Goal: Check status

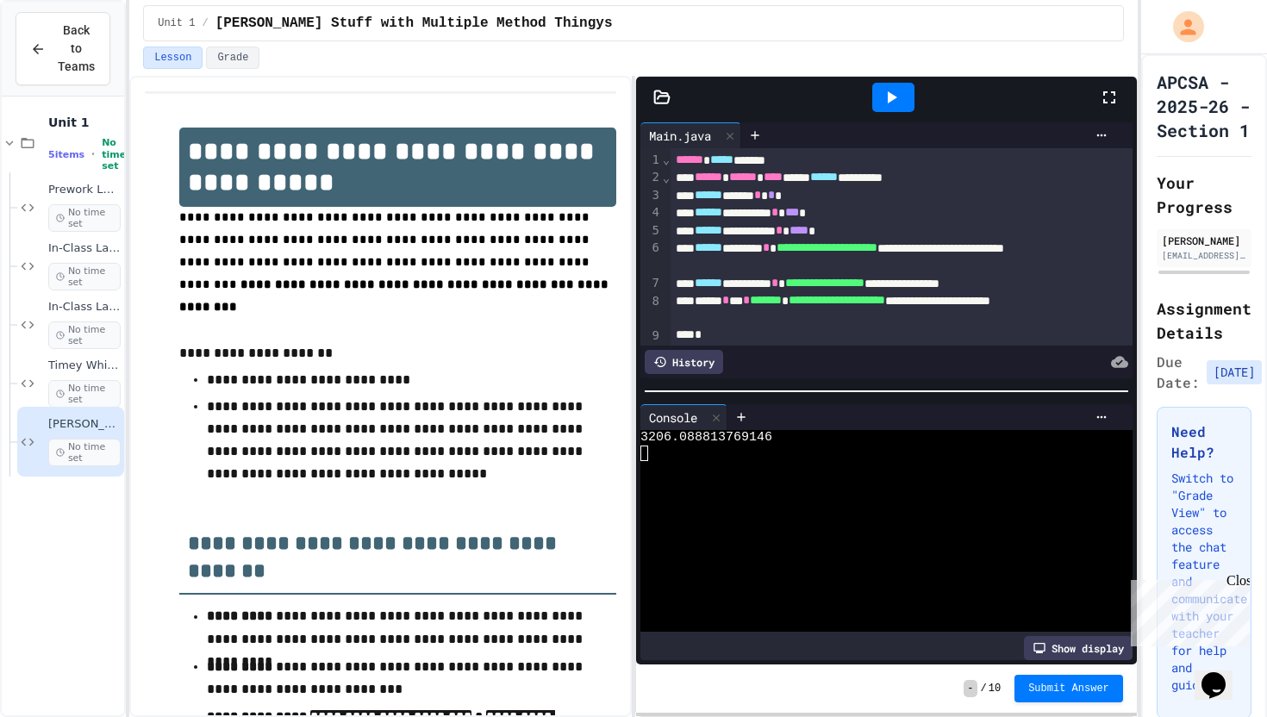
scroll to position [2092, 0]
